Goal: Task Accomplishment & Management: Use online tool/utility

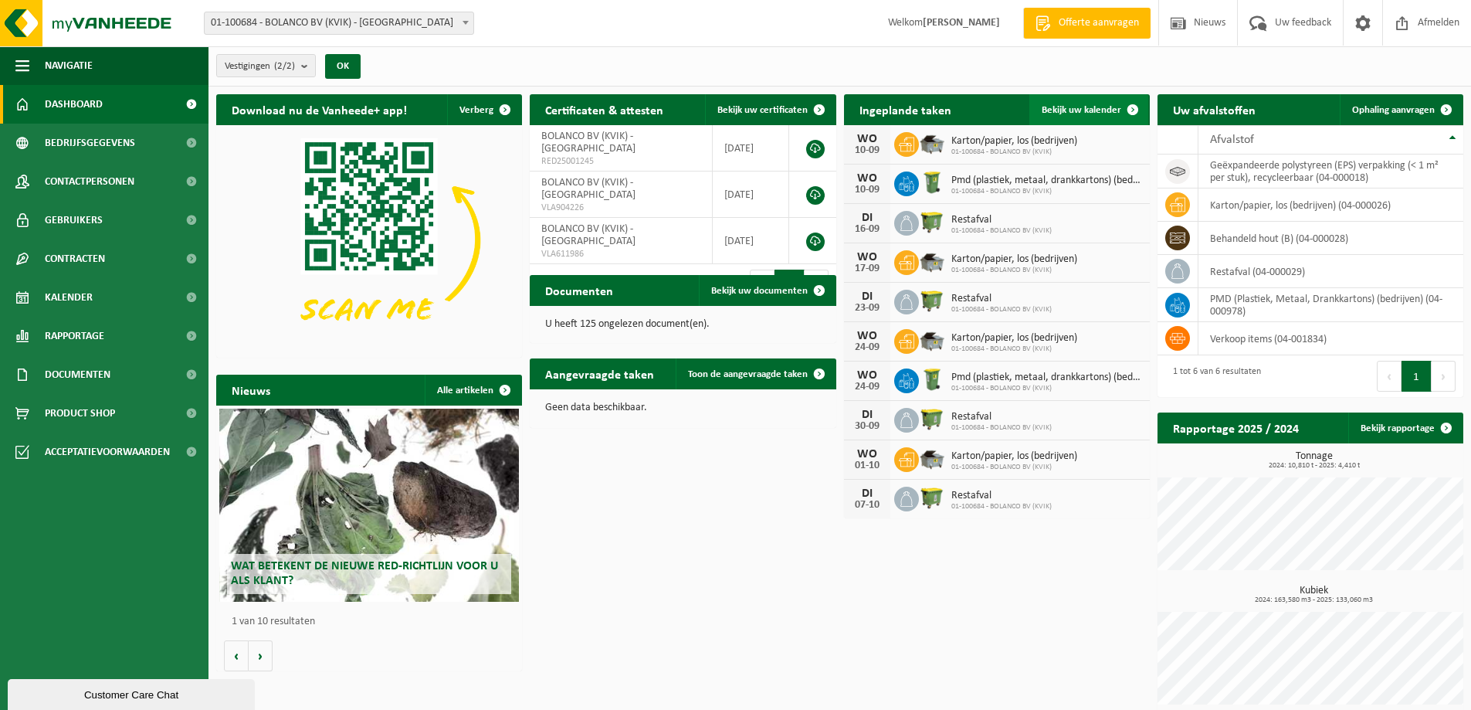
click at [1089, 108] on span "Bekijk uw kalender" at bounding box center [1082, 110] width 80 height 10
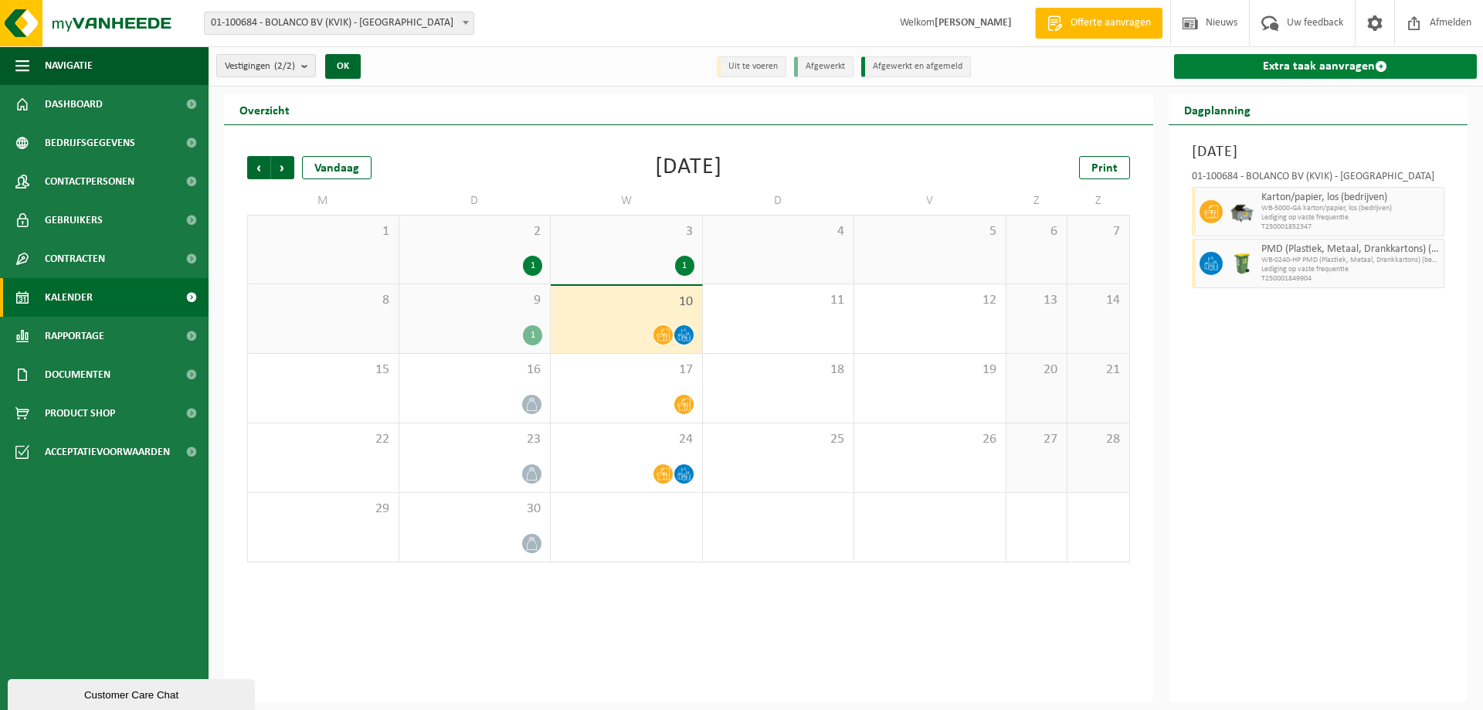
click at [1334, 66] on link "Extra taak aanvragen" at bounding box center [1325, 66] width 303 height 25
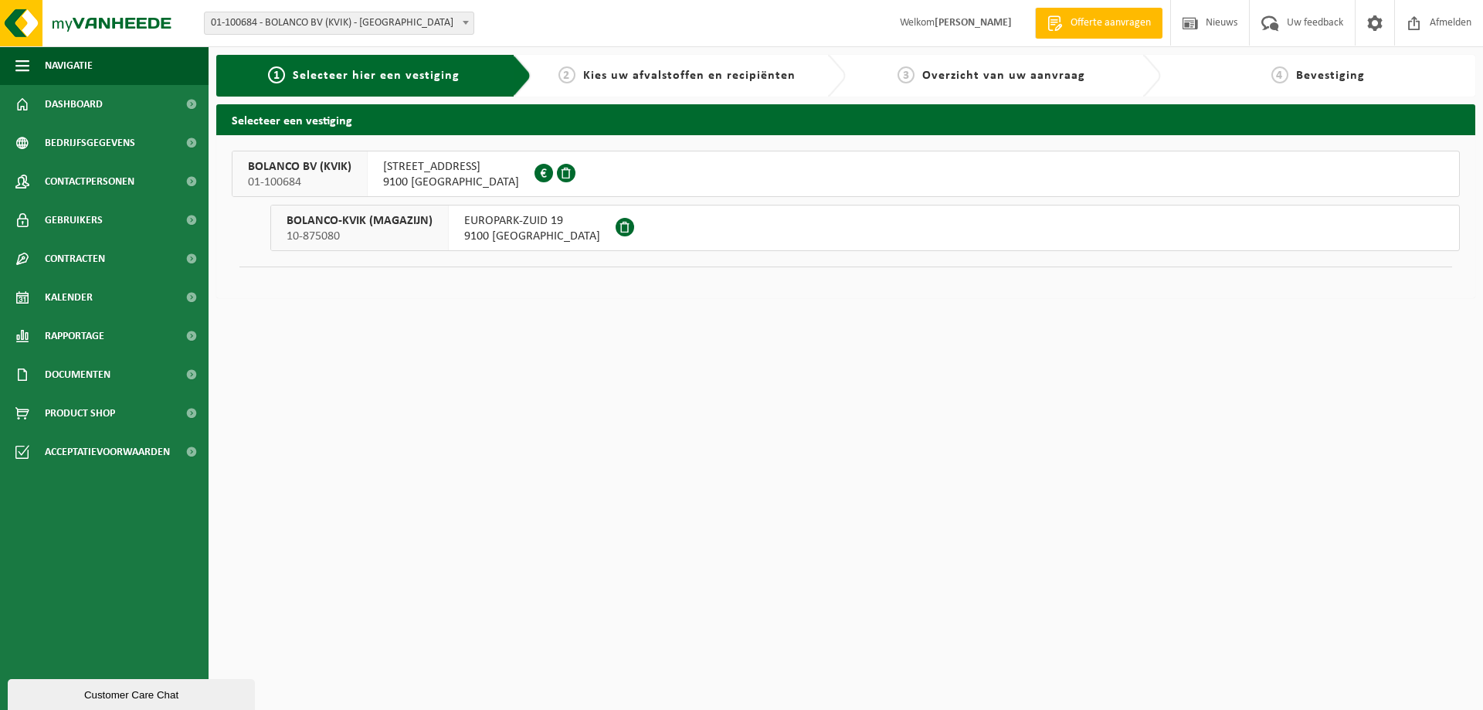
click at [440, 175] on span "9100 SINT-NIKLAAS" at bounding box center [451, 182] width 136 height 15
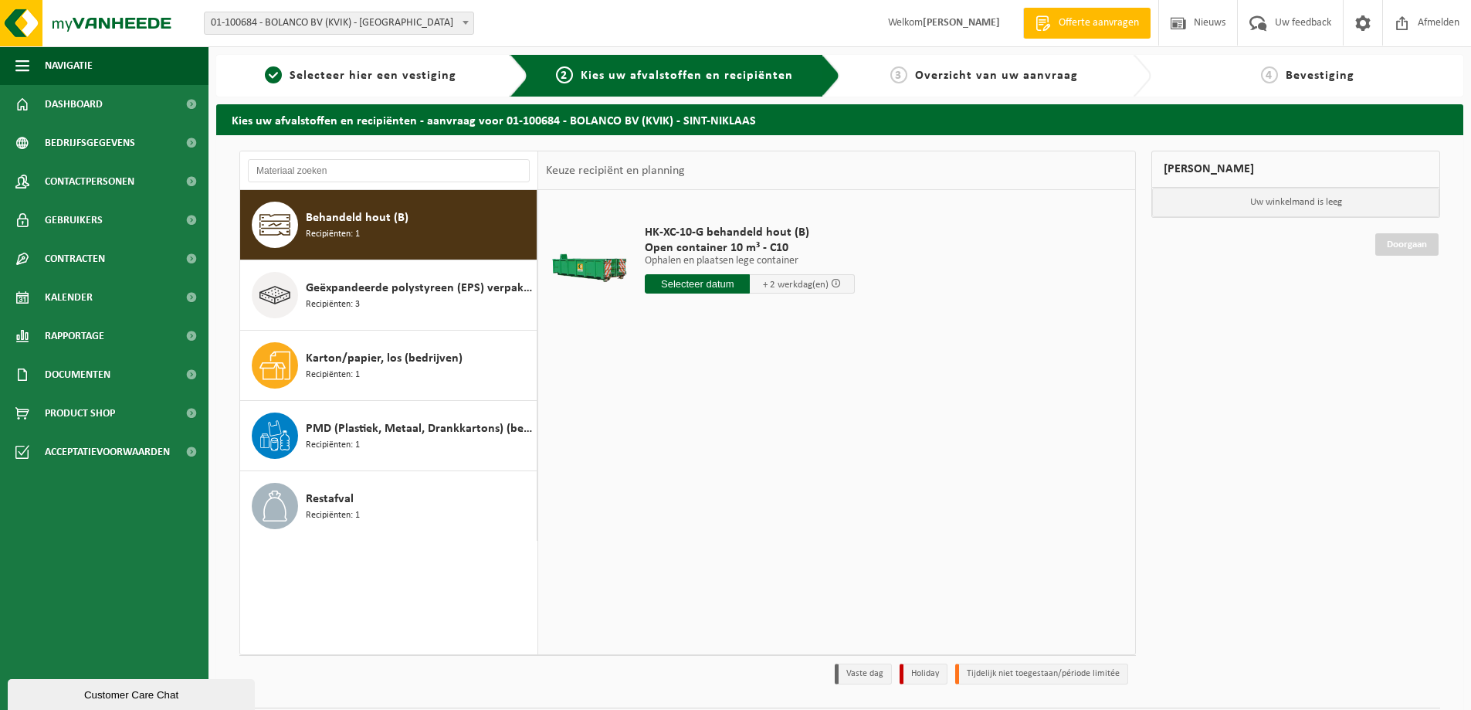
click at [344, 231] on span "Recipiënten: 1" at bounding box center [333, 234] width 54 height 15
click at [689, 283] on input "text" at bounding box center [697, 283] width 105 height 19
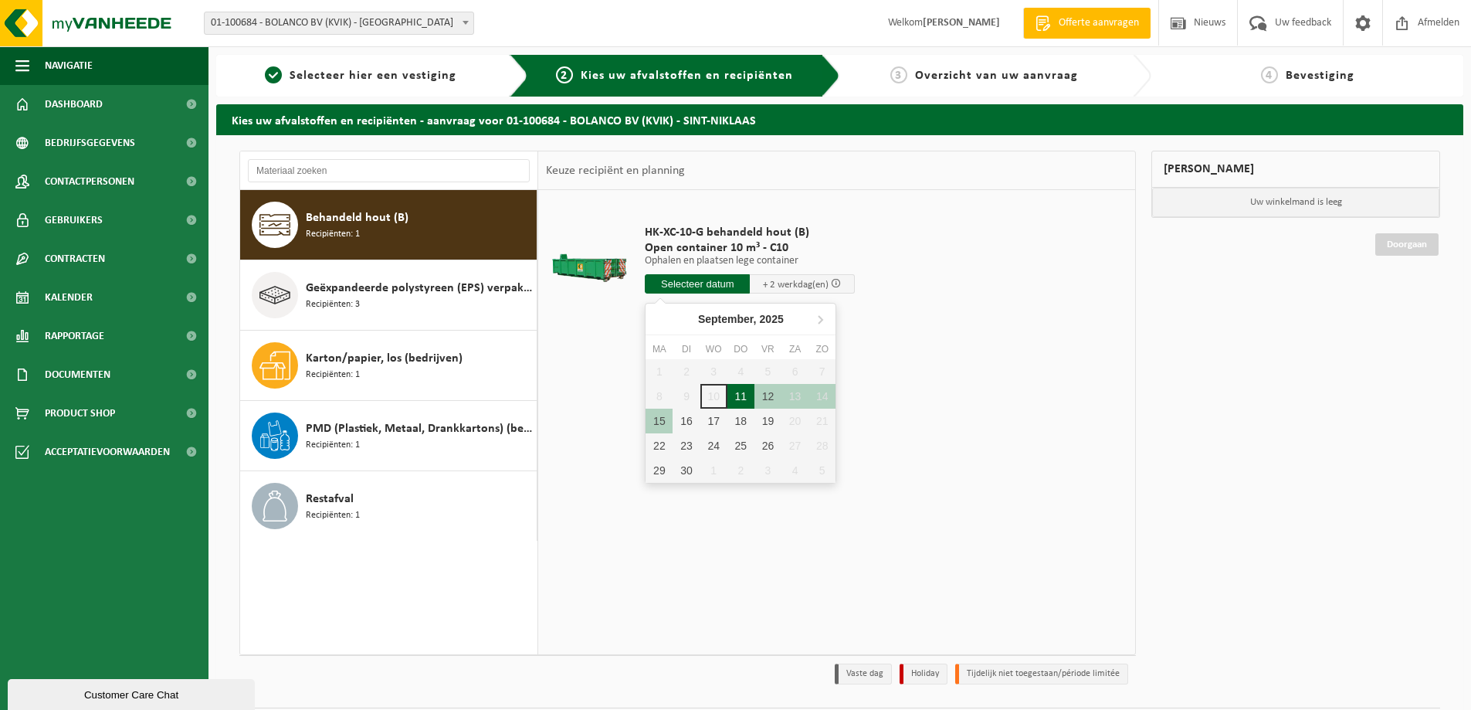
click at [741, 400] on div "11" at bounding box center [740, 396] width 27 height 25
type input "Van 2025-09-11"
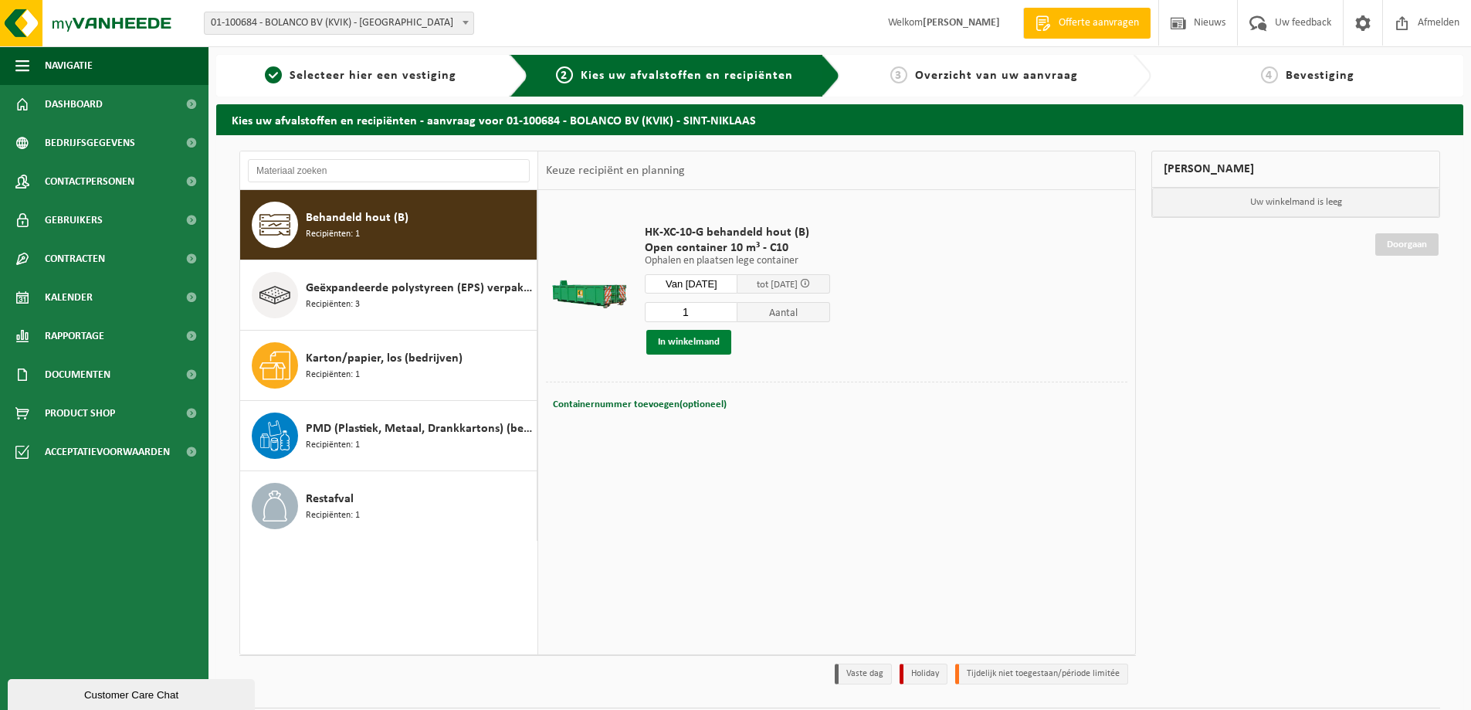
click at [707, 341] on button "In winkelmand" at bounding box center [688, 342] width 85 height 25
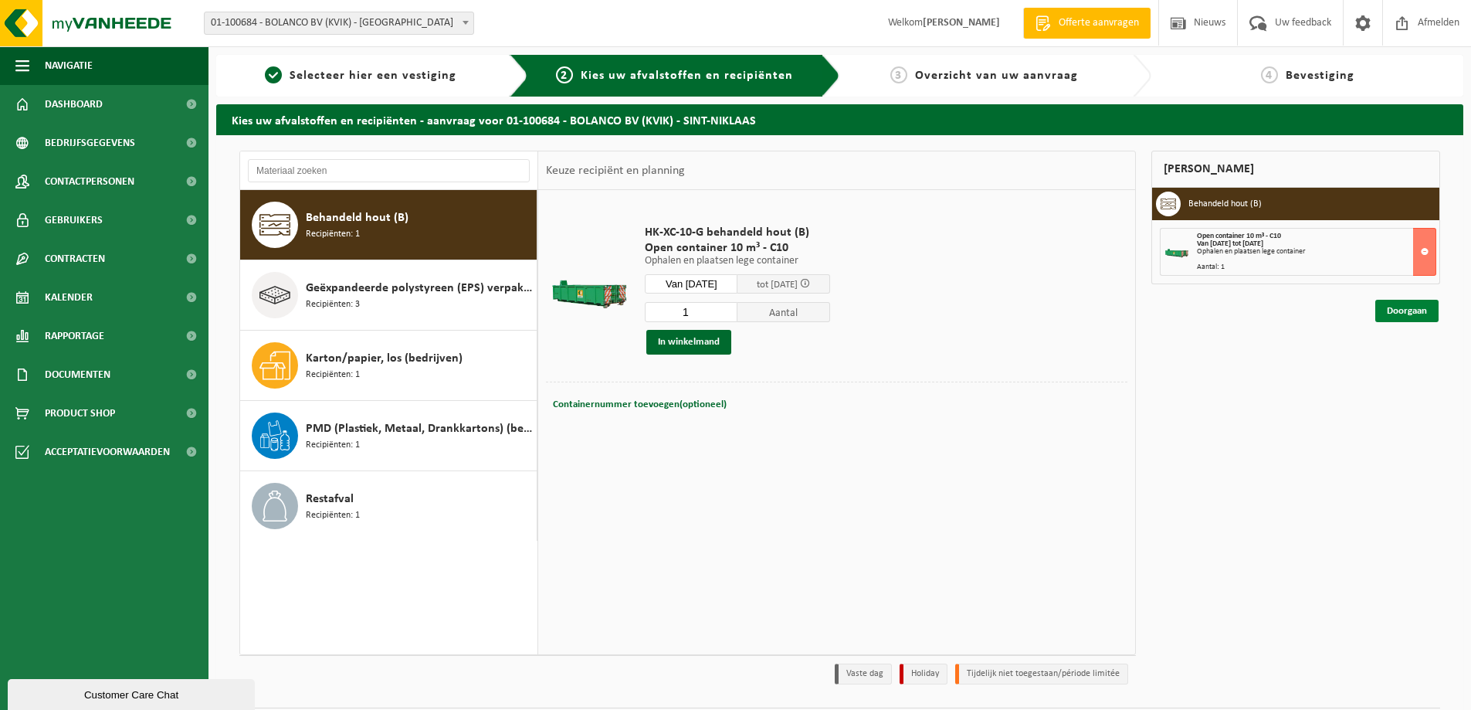
click at [1394, 310] on link "Doorgaan" at bounding box center [1406, 311] width 63 height 22
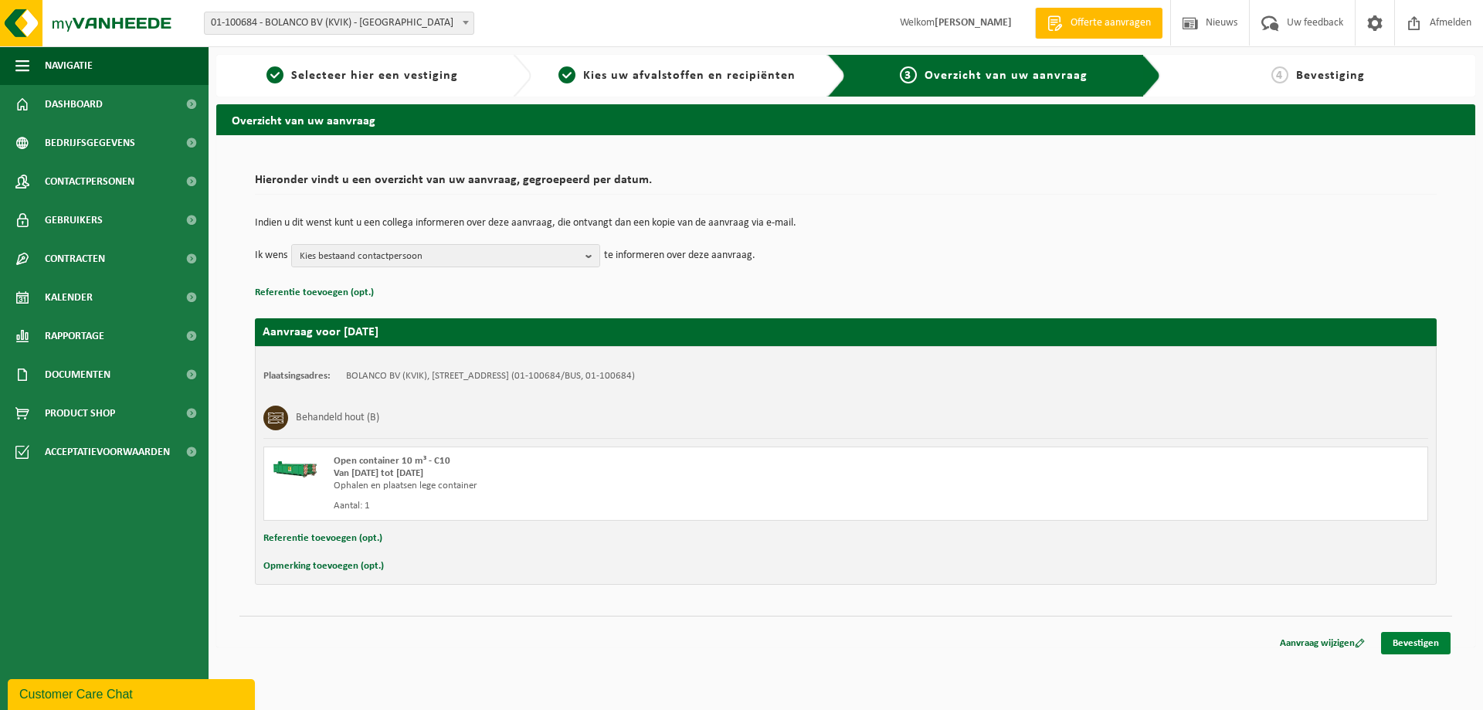
click at [1404, 639] on link "Bevestigen" at bounding box center [1415, 643] width 69 height 22
